Goal: Task Accomplishment & Management: Manage account settings

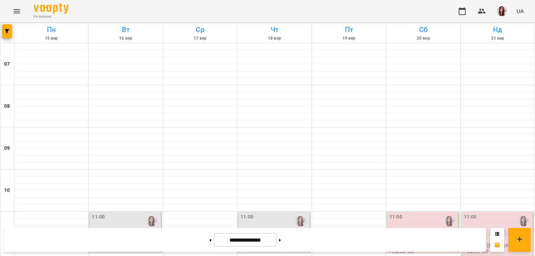
scroll to position [490, 0]
click at [448, 10] on button "button" at bounding box center [442, 11] width 17 height 17
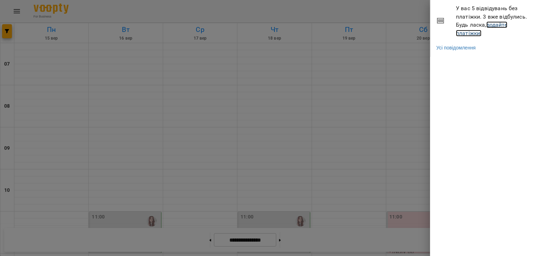
click at [474, 34] on link "додайте платіжки!" at bounding box center [481, 28] width 51 height 15
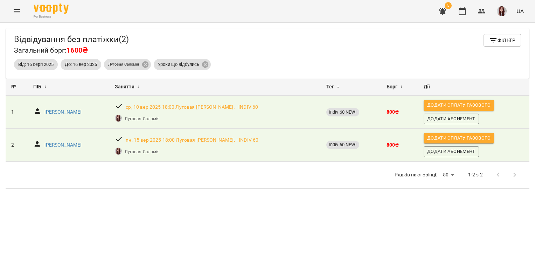
click at [386, 113] on b "800 ₴" at bounding box center [392, 112] width 13 height 6
click at [460, 7] on icon "button" at bounding box center [462, 11] width 8 height 8
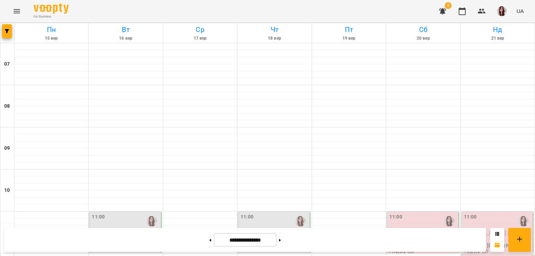
scroll to position [399, 0]
